Goal: Task Accomplishment & Management: Use online tool/utility

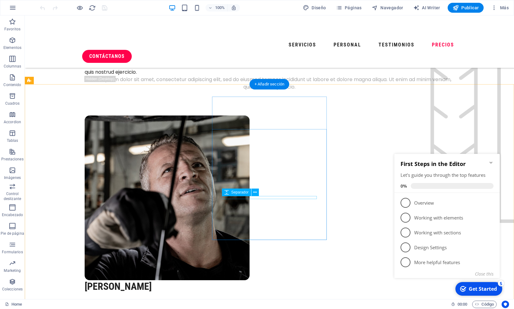
scroll to position [1599, 0]
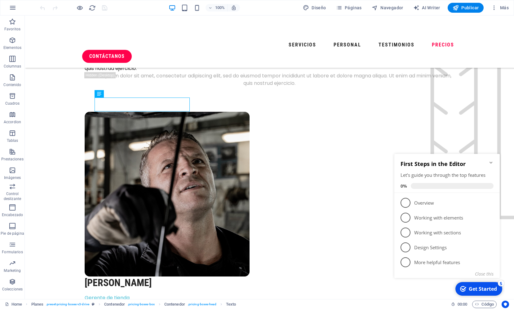
click at [491, 162] on icon "Minimize checklist" at bounding box center [490, 163] width 3 height 2
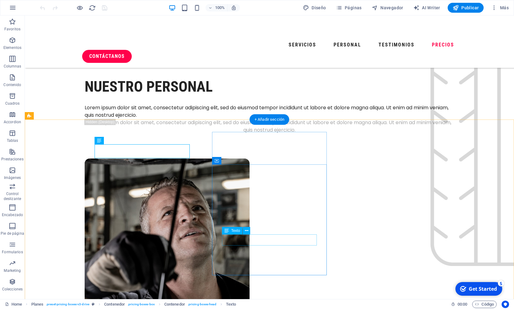
scroll to position [1548, 0]
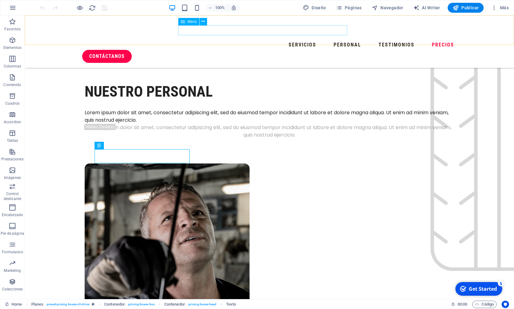
click at [239, 40] on nav "Servicios Personal Testimonios Precios" at bounding box center [269, 45] width 374 height 10
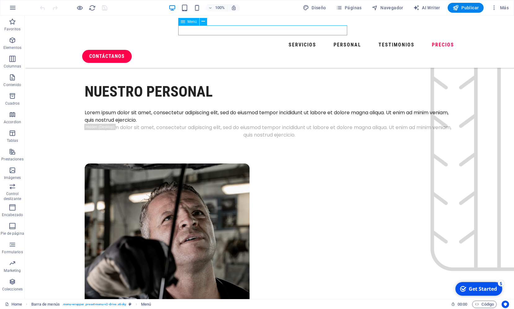
click at [239, 40] on nav "Servicios Personal Testimonios Precios" at bounding box center [269, 45] width 374 height 10
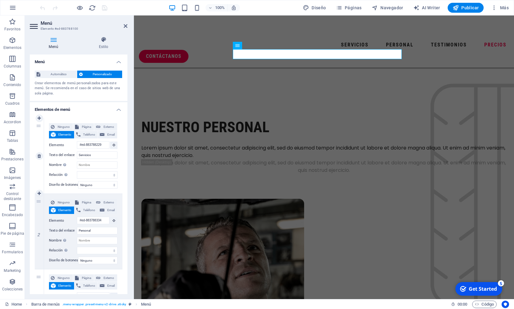
scroll to position [1529, 0]
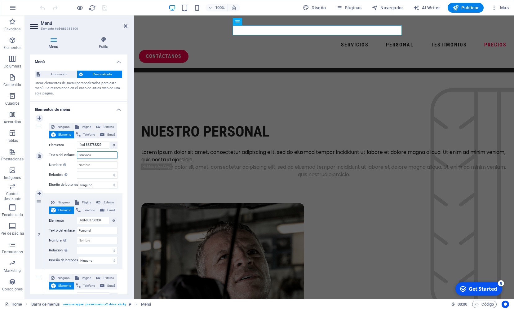
click at [99, 155] on input "Servicios" at bounding box center [97, 155] width 41 height 7
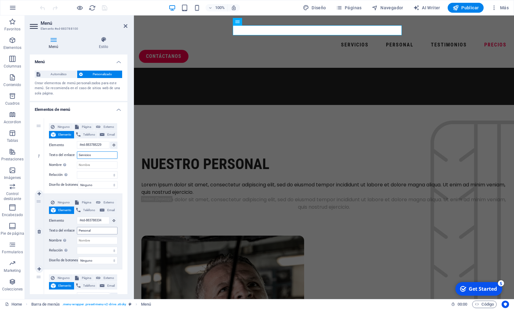
scroll to position [1500, 0]
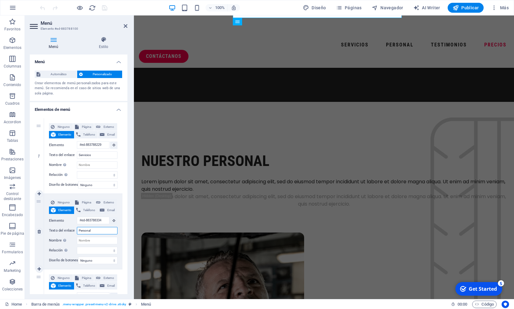
click at [97, 233] on input "Personal" at bounding box center [97, 230] width 41 height 7
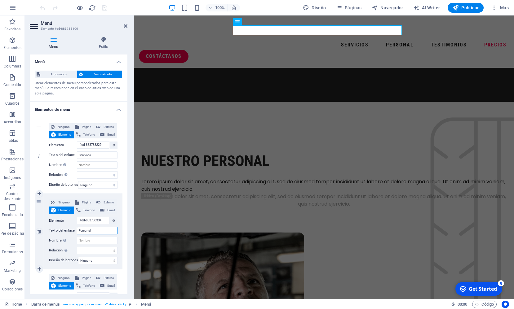
click at [97, 232] on input "Personal" at bounding box center [97, 230] width 41 height 7
type input "Empresa"
select select
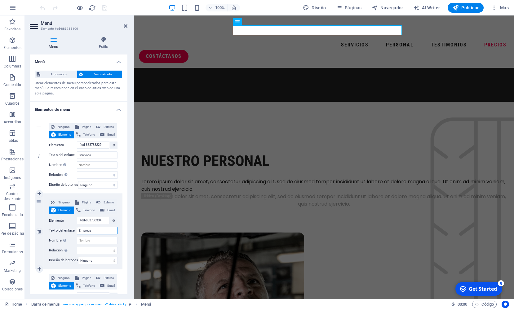
select select
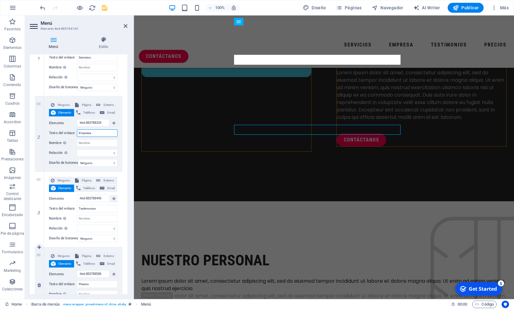
scroll to position [99, 0]
type input "Empresa"
click at [99, 209] on input "Testimonios" at bounding box center [97, 207] width 41 height 7
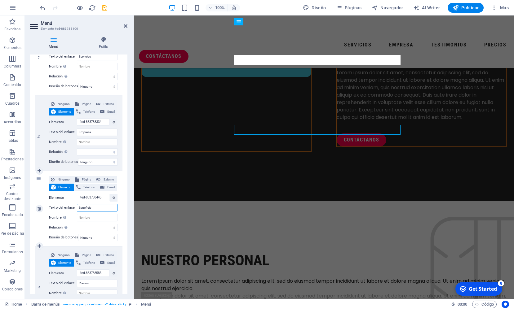
type input "Beneficios"
select select
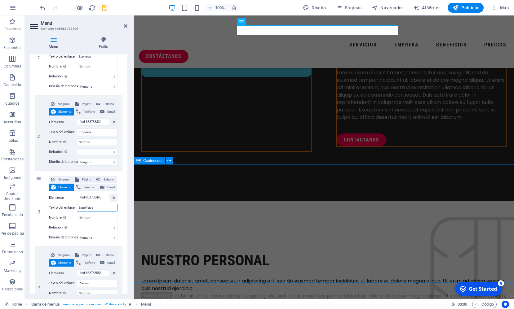
type input "Beneficios"
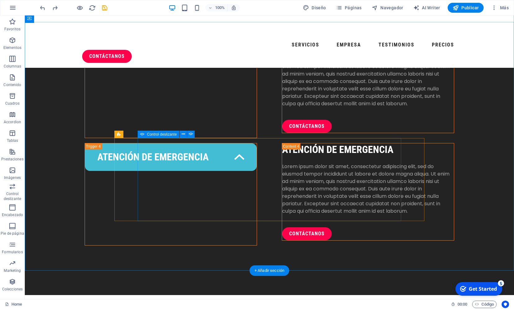
scroll to position [1282, 0]
